Goal: Task Accomplishment & Management: Complete application form

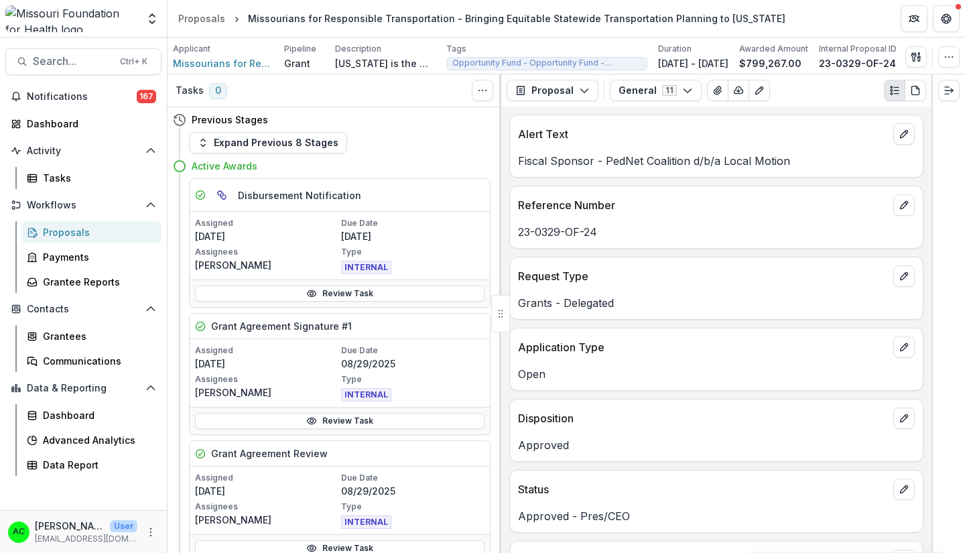
scroll to position [635, 0]
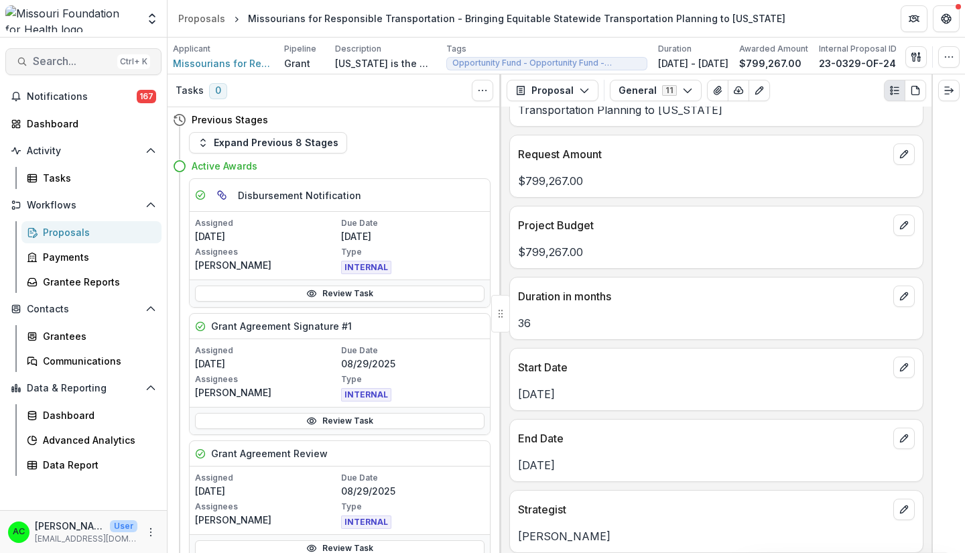
click at [82, 58] on span "Search..." at bounding box center [72, 61] width 79 height 13
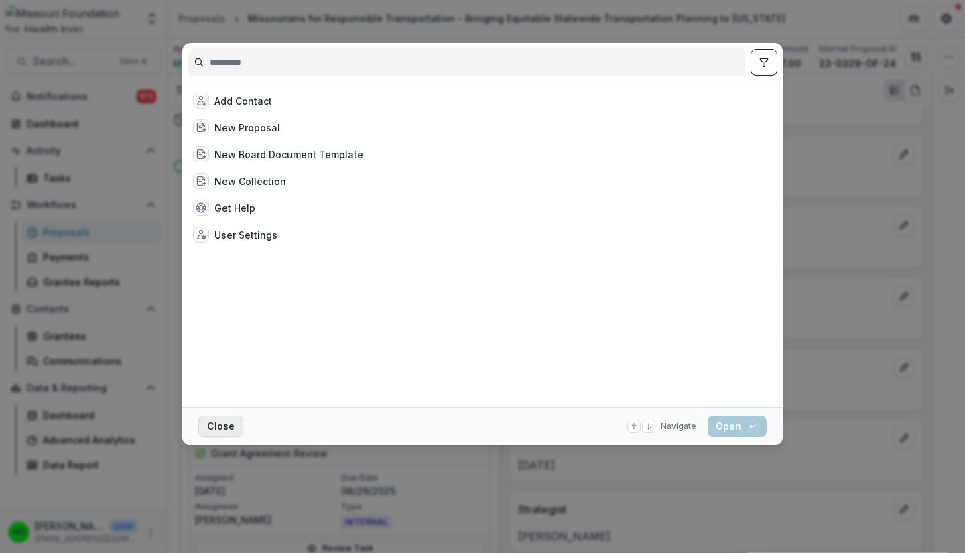
click at [211, 426] on button "Close" at bounding box center [220, 425] width 45 height 21
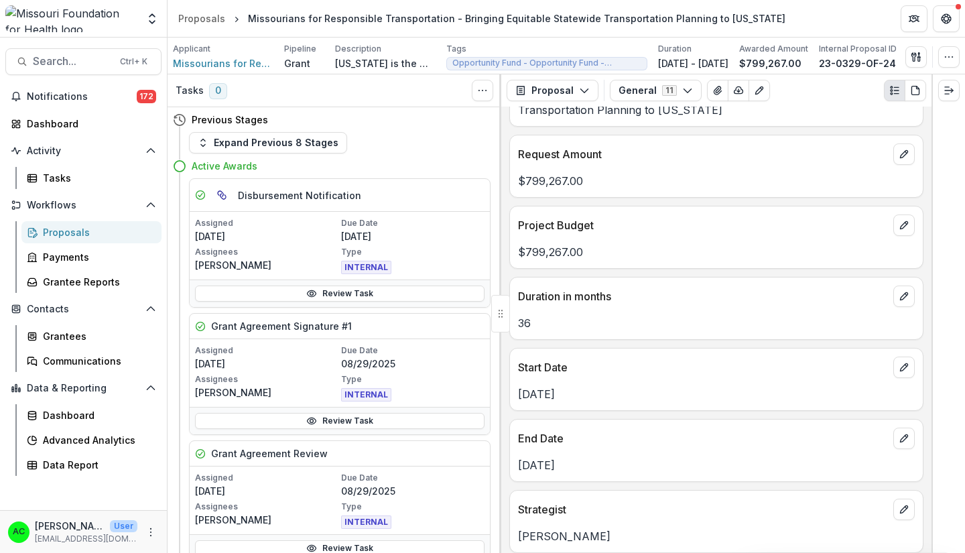
click at [94, 233] on div "Proposals" at bounding box center [97, 232] width 108 height 14
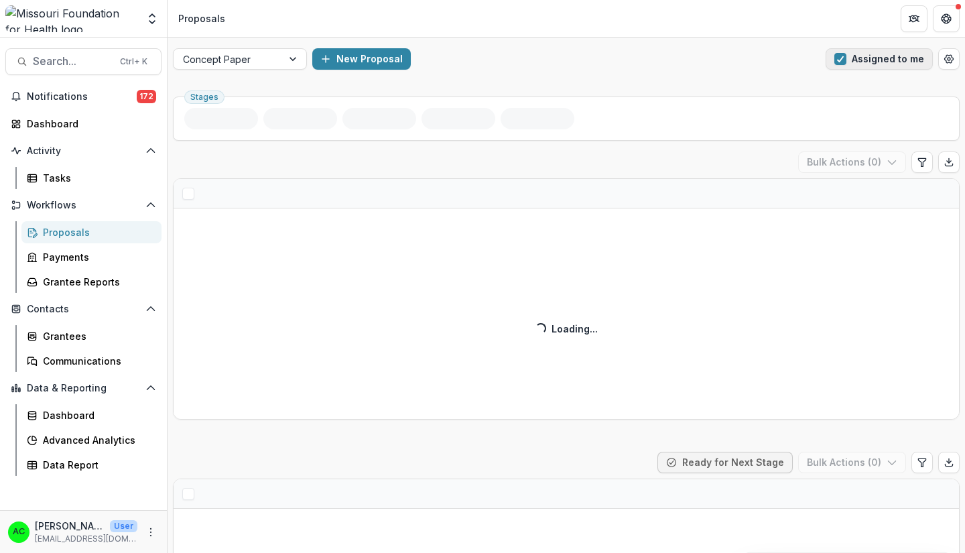
click at [840, 58] on span "button" at bounding box center [840, 59] width 12 height 12
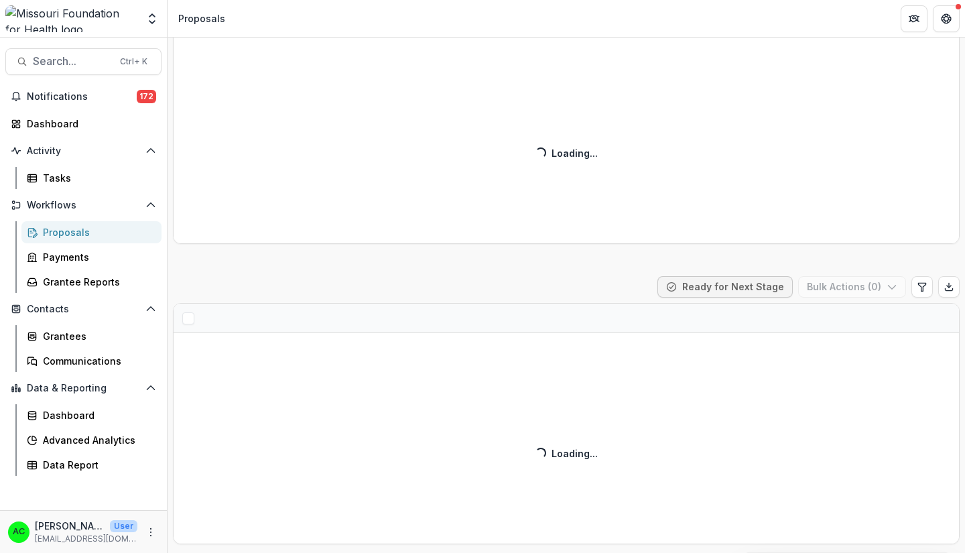
scroll to position [486, 0]
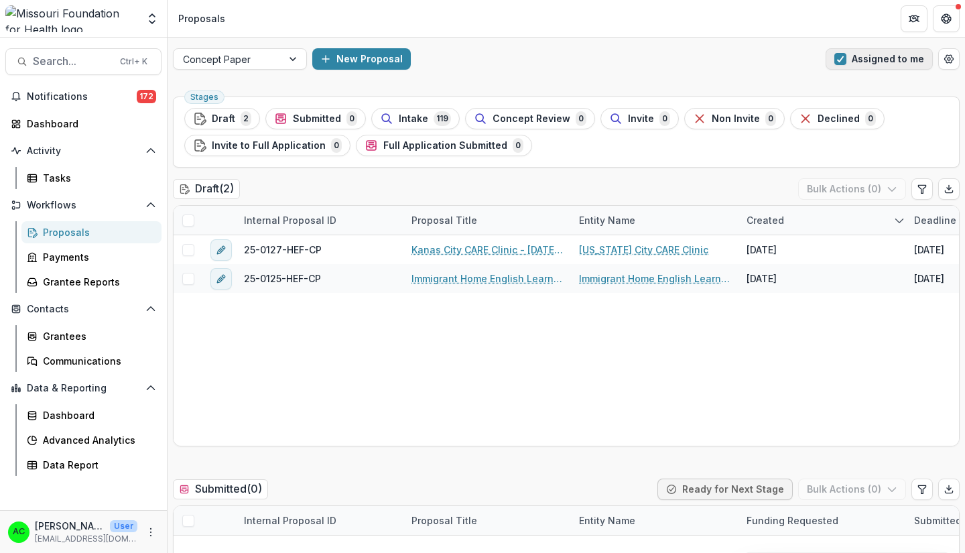
click at [834, 56] on span "button" at bounding box center [840, 59] width 12 height 12
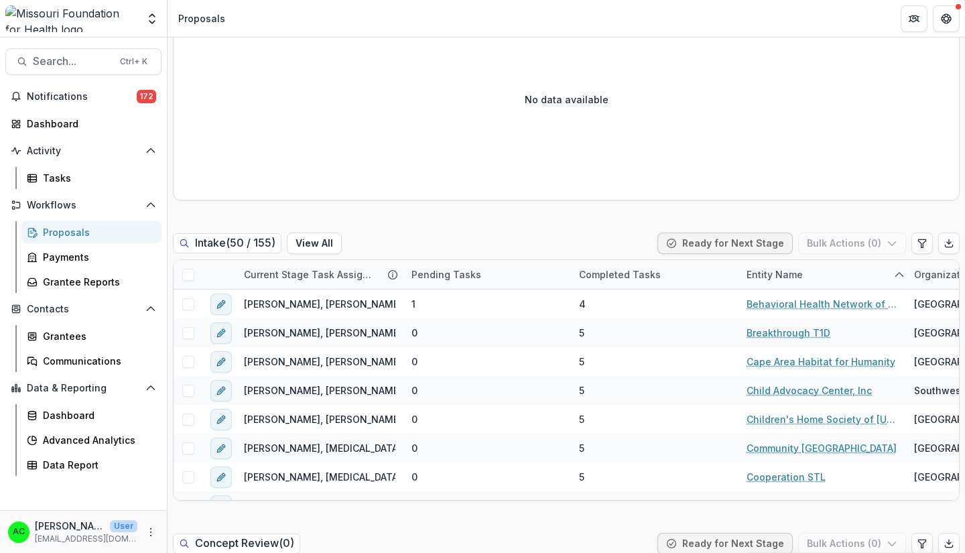
scroll to position [550, 0]
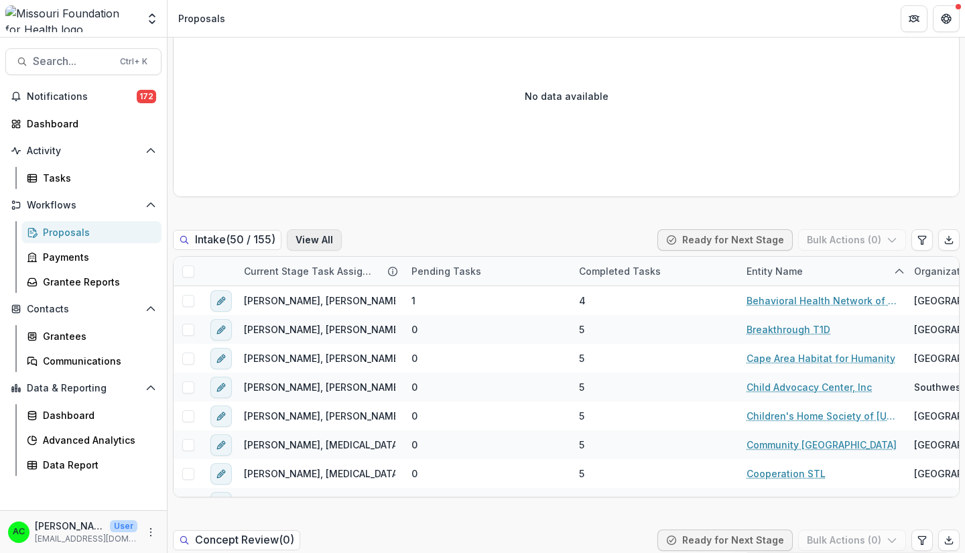
click at [325, 241] on button "View All" at bounding box center [314, 239] width 55 height 21
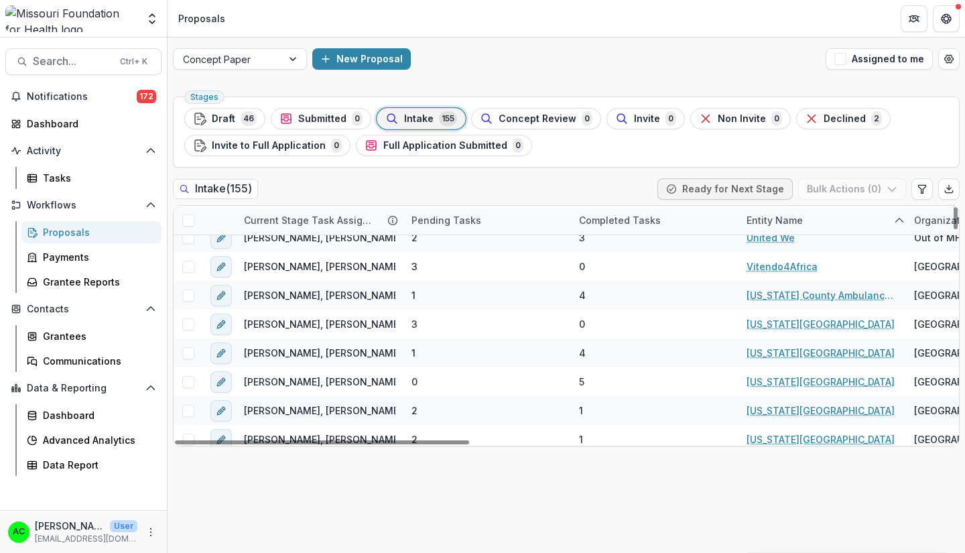
scroll to position [4065, 0]
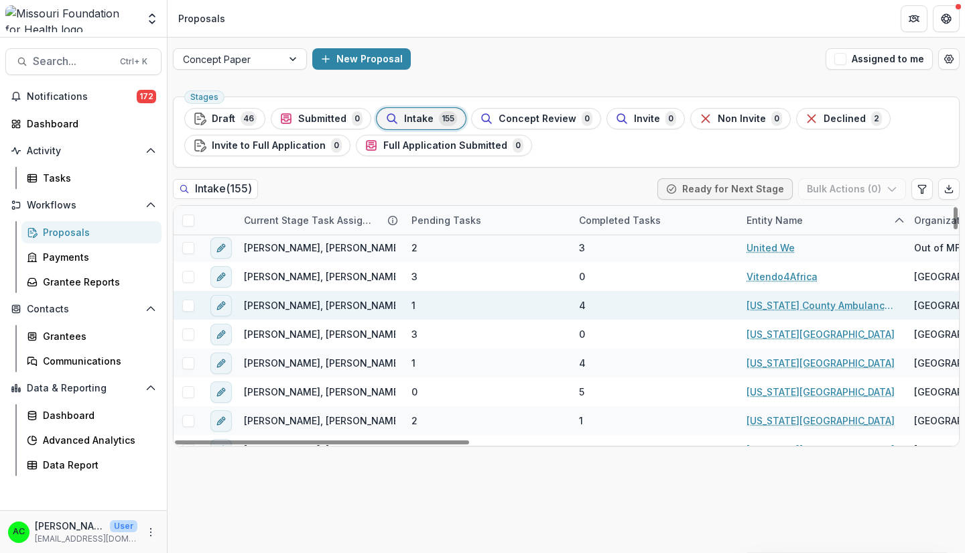
click at [869, 304] on link "Washington County Ambulance District" at bounding box center [822, 305] width 151 height 14
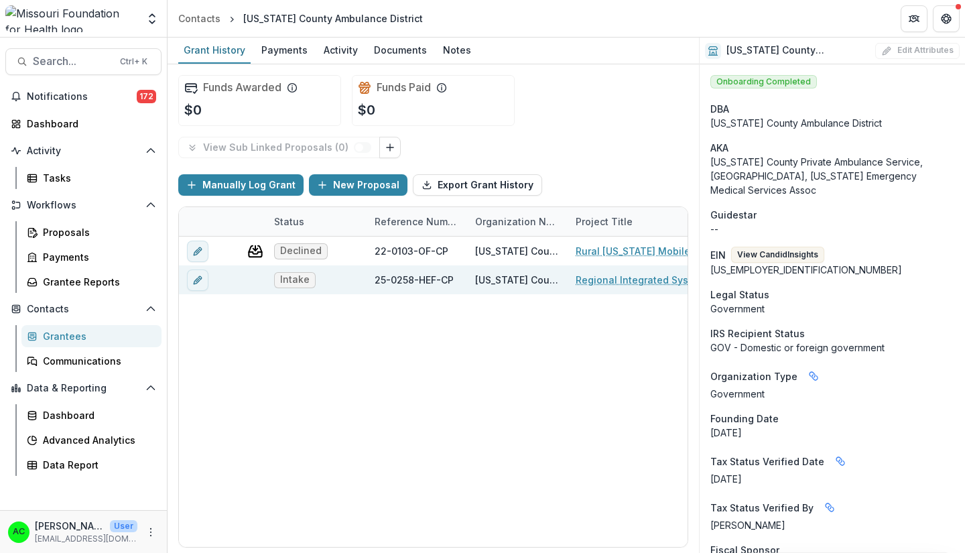
click at [641, 279] on link "Regional Integrated System of Care" at bounding box center [651, 280] width 151 height 14
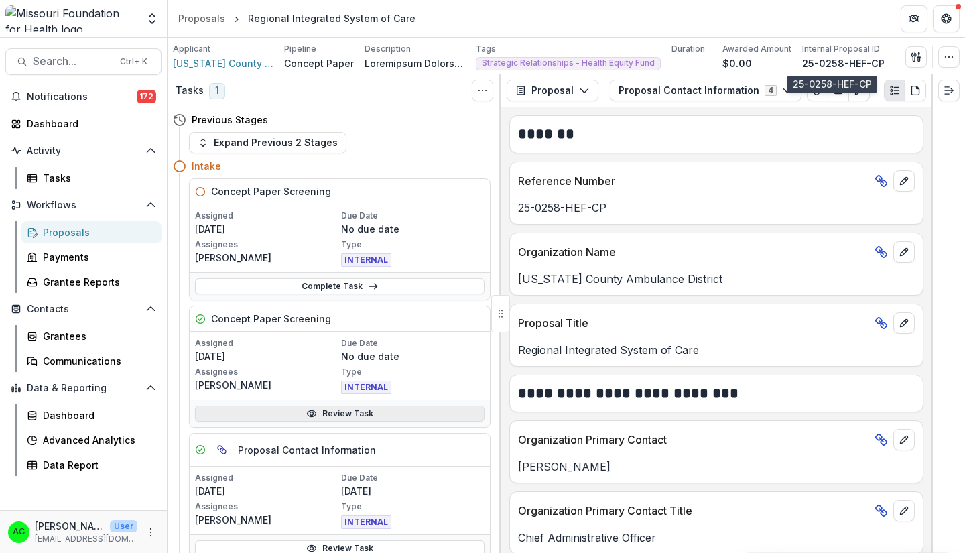
click at [456, 415] on link "Review Task" at bounding box center [340, 413] width 290 height 16
click at [330, 414] on link "Review Task" at bounding box center [340, 413] width 290 height 16
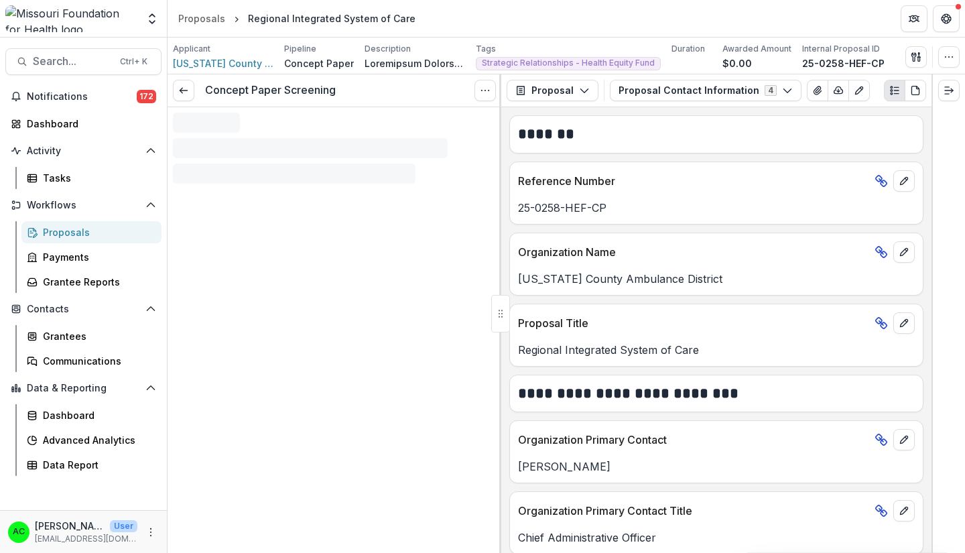
click at [350, 414] on div "Concept Paper Screening View task Reopen Task" at bounding box center [335, 313] width 334 height 478
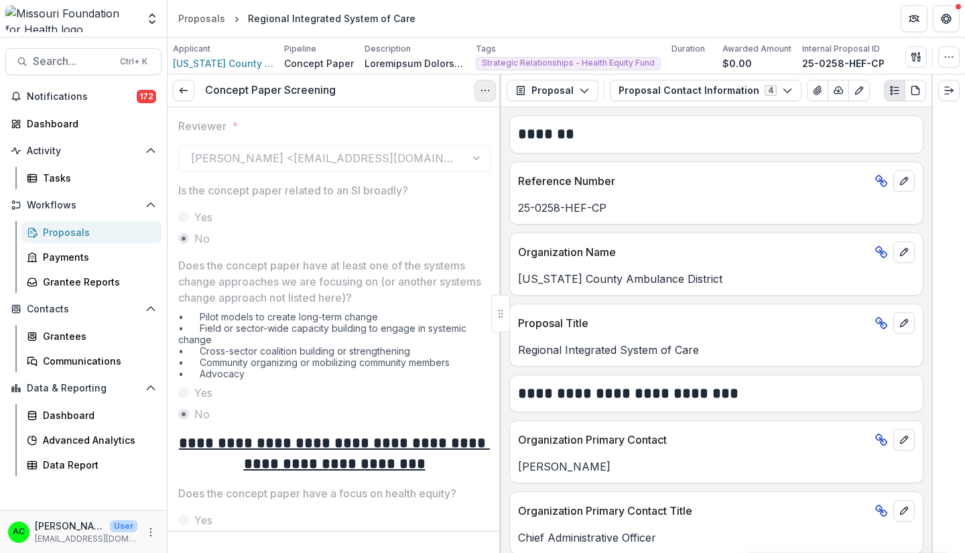
click at [486, 86] on icon "Options" at bounding box center [485, 90] width 11 height 11
click at [445, 152] on button "Reopen Task" at bounding box center [420, 149] width 143 height 22
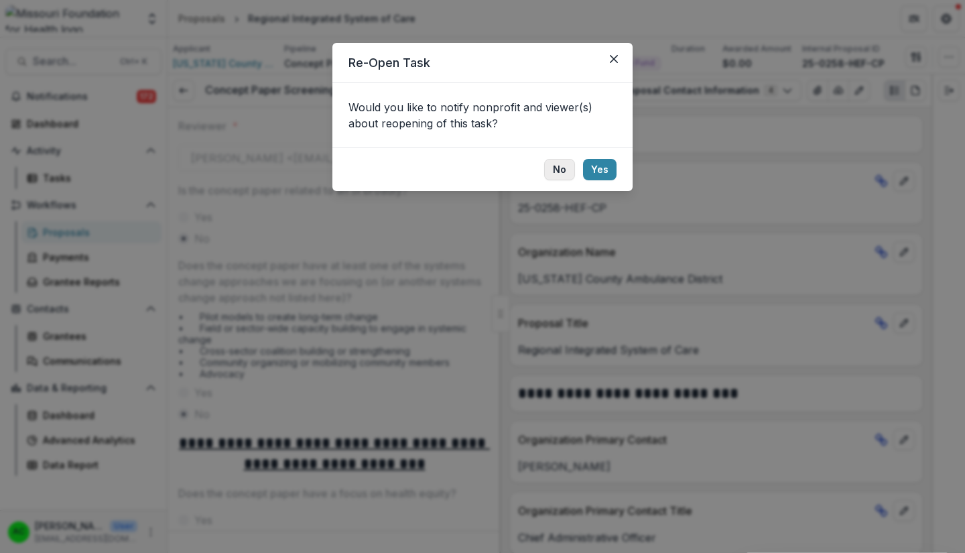
click at [560, 166] on button "No" at bounding box center [559, 169] width 31 height 21
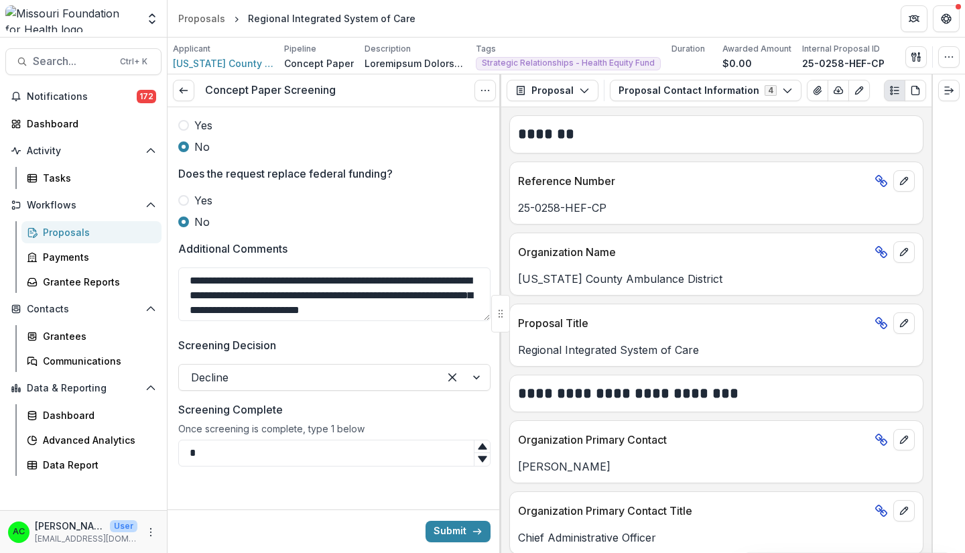
scroll to position [806, 0]
click at [186, 277] on textarea "**********" at bounding box center [334, 294] width 312 height 54
type textarea "**********"
click at [442, 529] on button "Submit" at bounding box center [458, 531] width 65 height 21
